Goal: Task Accomplishment & Management: Complete application form

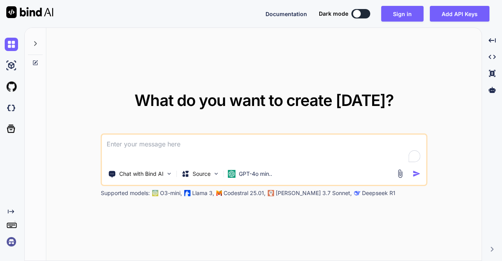
type textarea "x"
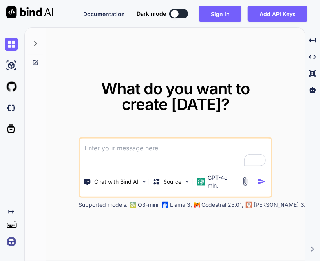
click at [9, 238] on img at bounding box center [11, 241] width 13 height 13
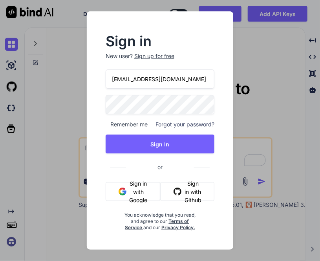
drag, startPoint x: 171, startPoint y: 81, endPoint x: 102, endPoint y: 80, distance: 69.0
click at [102, 80] on div "Sign in New user? Sign up for free app40@yopmail.com Remember me Forgot your pa…" at bounding box center [160, 133] width 134 height 196
paste input "itsyourmoney365@g"
type input "itsyourmoney365@gmail.com"
click at [101, 103] on div "Sign in New user? Sign up for free itsyourmoney365@gmail.com Remember me Forgot…" at bounding box center [160, 133] width 134 height 196
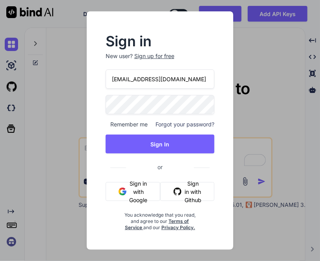
click at [104, 124] on div "Sign in New user? Sign up for free itsyourmoney365@gmail.com Remember me Forgot…" at bounding box center [160, 133] width 134 height 196
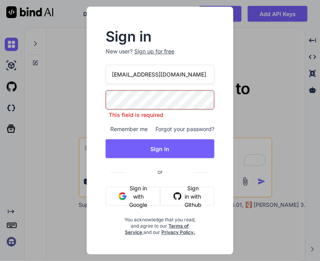
click at [152, 54] on div "Sign up for free" at bounding box center [154, 51] width 40 height 8
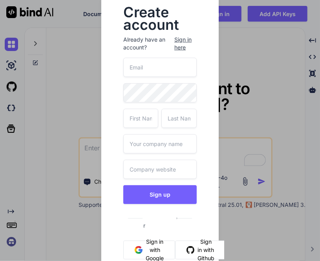
click at [144, 65] on input "email" at bounding box center [159, 67] width 73 height 19
type input "[EMAIL_ADDRESS][DOMAIN_NAME]"
click at [136, 118] on input "text" at bounding box center [140, 118] width 35 height 19
type input "[PERSON_NAME]"
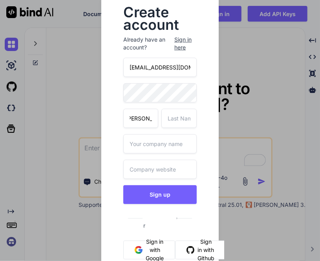
scroll to position [0, 0]
click at [174, 116] on input "text" at bounding box center [178, 118] width 35 height 19
type input "c"
click at [149, 140] on input "text" at bounding box center [159, 143] width 73 height 19
type input "wit"
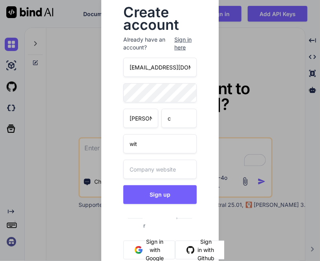
click at [180, 162] on input "text" at bounding box center [159, 169] width 73 height 19
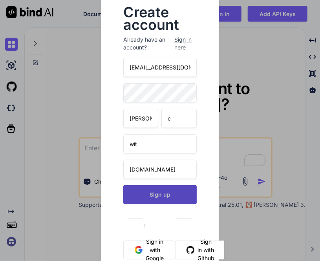
type input "[DOMAIN_NAME]"
click at [176, 196] on button "Sign up" at bounding box center [159, 194] width 73 height 19
click at [152, 196] on button "Sign up" at bounding box center [159, 194] width 73 height 19
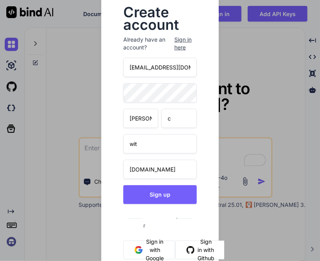
click at [143, 69] on input "[EMAIL_ADDRESS][DOMAIN_NAME]" at bounding box center [159, 67] width 73 height 19
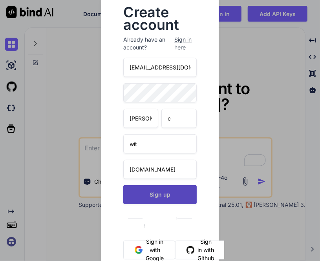
type input "app42@yopmail.com"
click at [161, 193] on button "Sign up" at bounding box center [159, 194] width 73 height 19
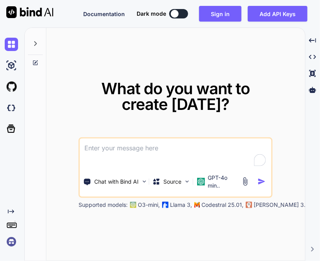
type textarea "x"
click at [8, 242] on img at bounding box center [11, 241] width 13 height 13
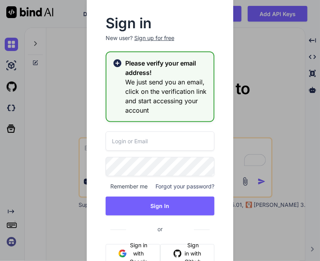
type input "[EMAIL_ADDRESS][DOMAIN_NAME]"
click at [162, 36] on div "Sign up for free" at bounding box center [154, 38] width 40 height 8
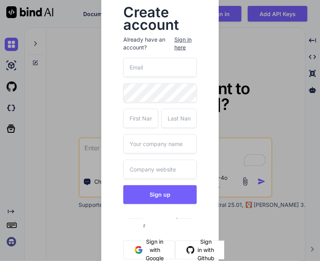
click at [157, 75] on input "email" at bounding box center [159, 67] width 73 height 19
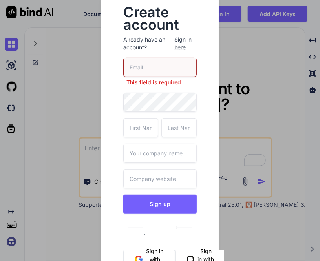
click at [171, 70] on input "email" at bounding box center [159, 67] width 73 height 19
type input "app43@yopmail.com"
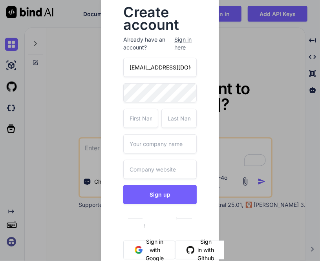
click at [149, 106] on div "app43@yopmail.com Sign up or Sign in with Google Sign in with Github You acknow…" at bounding box center [159, 187] width 73 height 258
click at [145, 112] on input "text" at bounding box center [140, 118] width 35 height 19
type input "[PERSON_NAME]"
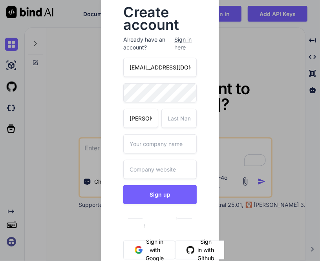
click at [171, 114] on input "text" at bounding box center [178, 118] width 35 height 19
type input "c"
click at [165, 144] on input "text" at bounding box center [159, 143] width 73 height 19
type input "wit"
click at [153, 167] on input "text" at bounding box center [159, 169] width 73 height 19
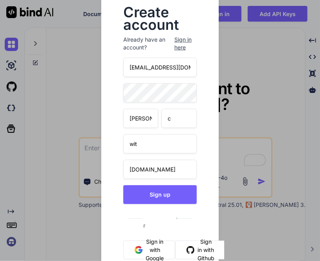
type input "[DOMAIN_NAME]"
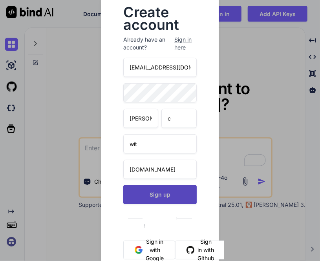
click at [181, 196] on button "Sign up" at bounding box center [159, 194] width 73 height 19
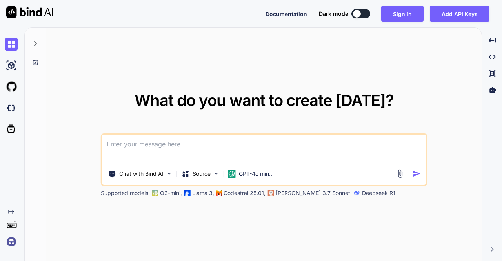
click at [11, 246] on img at bounding box center [11, 241] width 13 height 13
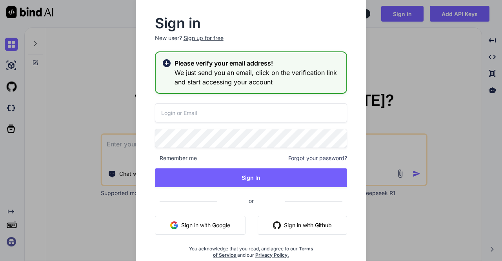
type input "[EMAIL_ADDRESS][DOMAIN_NAME]"
click at [202, 35] on div "Sign up for free" at bounding box center [204, 38] width 40 height 8
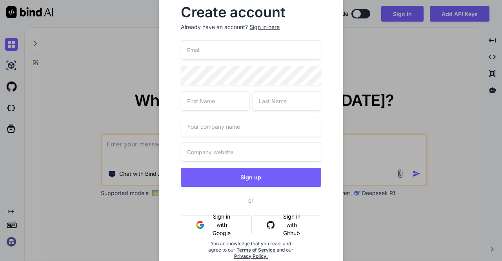
click at [217, 47] on input "email" at bounding box center [251, 49] width 140 height 19
type input "[EMAIL_ADDRESS][DOMAIN_NAME]"
click at [208, 100] on input "text" at bounding box center [215, 100] width 69 height 19
type input "a"
type input "[PERSON_NAME]"
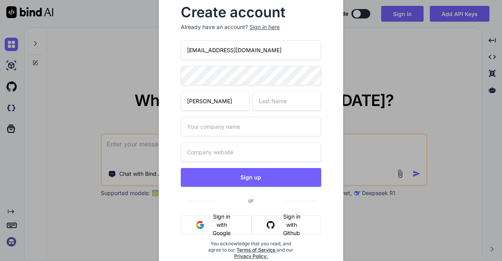
click at [258, 98] on input "text" at bounding box center [287, 100] width 69 height 19
type input "c"
click at [209, 129] on input "text" at bounding box center [251, 126] width 140 height 19
type input "wit"
click at [218, 153] on input "text" at bounding box center [251, 151] width 140 height 19
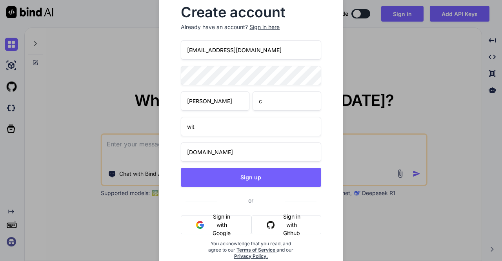
type input "[DOMAIN_NAME]"
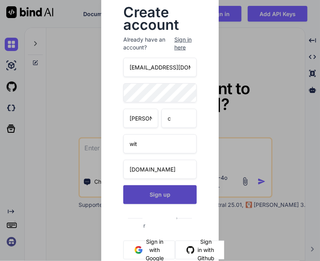
click at [172, 199] on button "Sign up" at bounding box center [159, 194] width 73 height 19
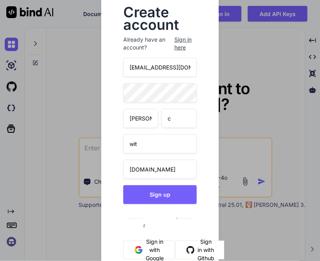
click at [178, 40] on div "Sign in here" at bounding box center [185, 44] width 22 height 16
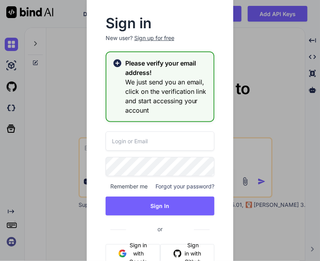
type input "[EMAIL_ADDRESS][DOMAIN_NAME]"
drag, startPoint x: 171, startPoint y: 138, endPoint x: 107, endPoint y: 144, distance: 63.8
click at [107, 144] on input "[EMAIL_ADDRESS][DOMAIN_NAME]" at bounding box center [159, 140] width 109 height 19
type input "[EMAIL_ADDRESS][DOMAIN_NAME]"
click at [81, 162] on div "Sign in New user? Sign up for free Please verify your email address! We just se…" at bounding box center [160, 130] width 160 height 274
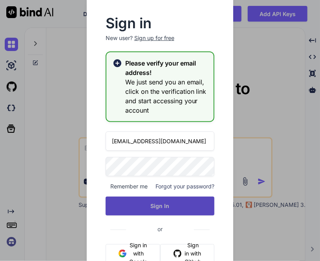
click at [142, 205] on button "Sign In" at bounding box center [159, 205] width 109 height 19
